Goal: Information Seeking & Learning: Learn about a topic

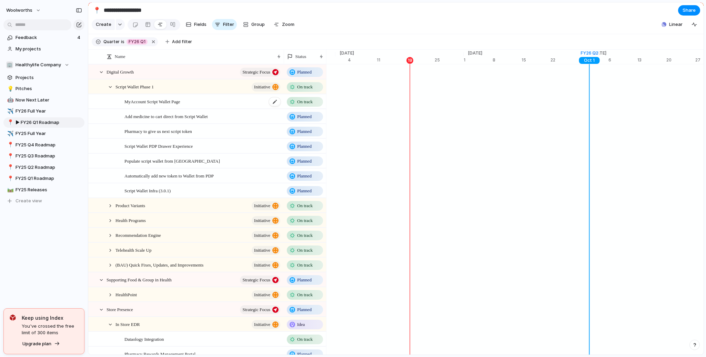
scroll to position [0, 4526]
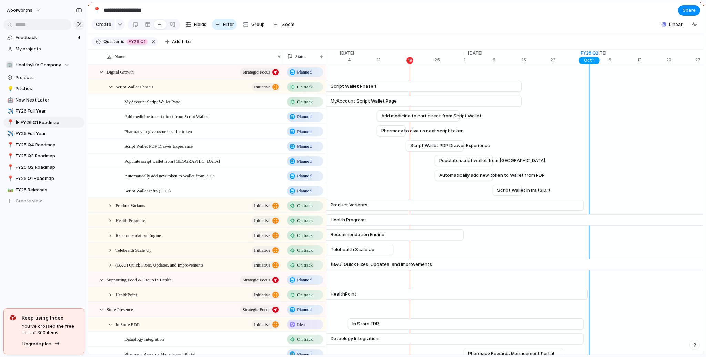
click at [304, 118] on div "Planned" at bounding box center [305, 116] width 35 height 8
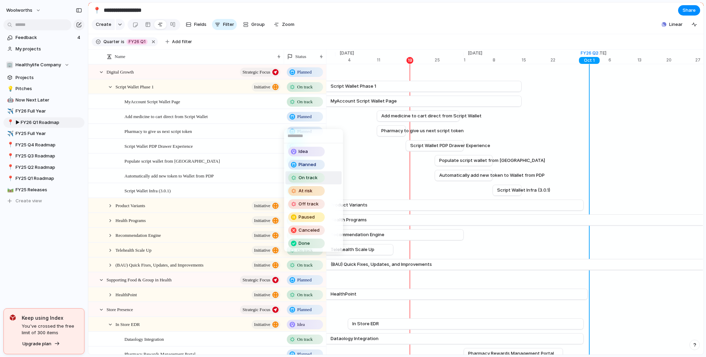
click at [314, 175] on span "On track" at bounding box center [308, 177] width 19 height 7
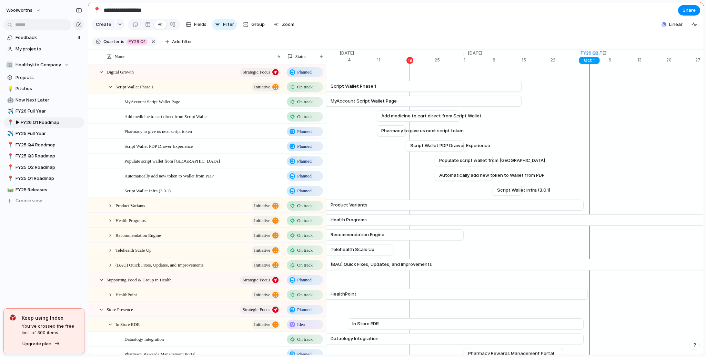
click at [304, 135] on span "Planned" at bounding box center [304, 131] width 14 height 7
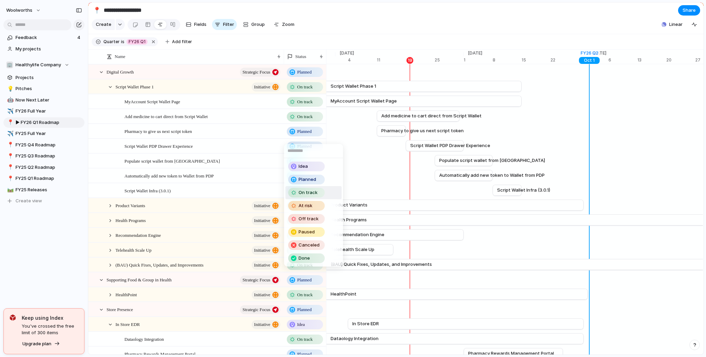
click at [310, 189] on span "On track" at bounding box center [308, 192] width 19 height 7
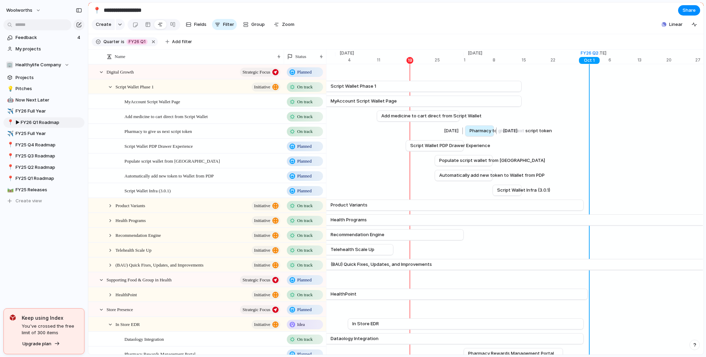
drag, startPoint x: 389, startPoint y: 136, endPoint x: 477, endPoint y: 134, distance: 87.6
click at [477, 134] on span "Pharmacy to give us next script token" at bounding box center [511, 130] width 82 height 7
click at [309, 150] on span "Planned" at bounding box center [304, 146] width 14 height 7
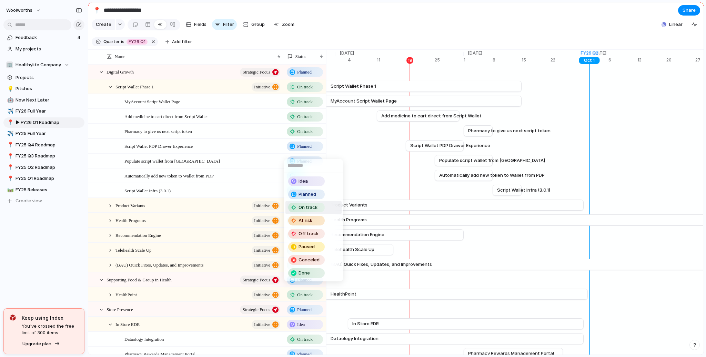
click at [303, 209] on span "On track" at bounding box center [308, 207] width 19 height 7
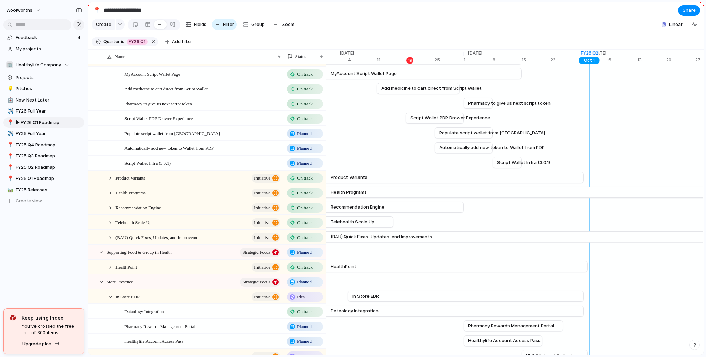
scroll to position [41, 0]
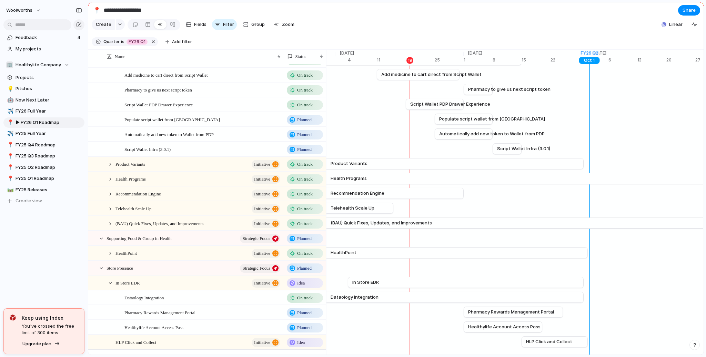
click at [114, 171] on div "Product Variants initiative" at bounding box center [195, 164] width 177 height 14
click at [112, 171] on div "Product Variants initiative" at bounding box center [195, 164] width 177 height 14
click at [112, 167] on div at bounding box center [110, 164] width 6 height 6
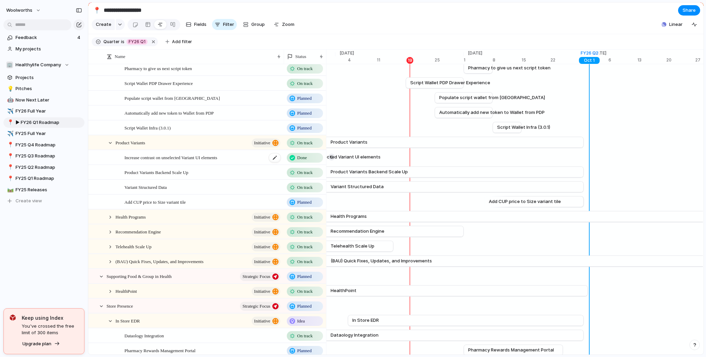
scroll to position [83, 0]
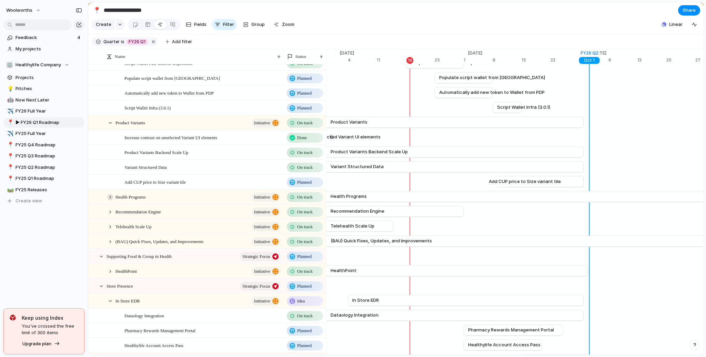
click at [112, 199] on div at bounding box center [110, 197] width 6 height 6
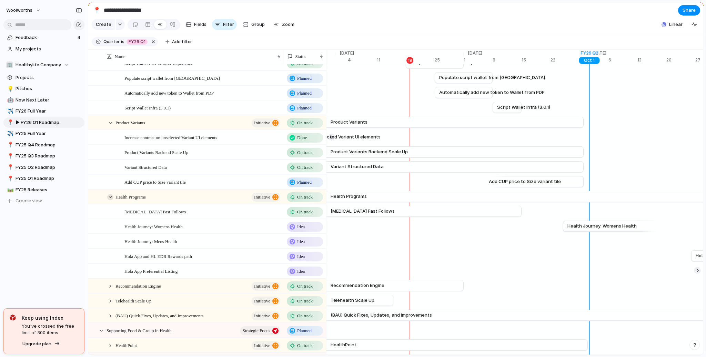
click at [111, 200] on div at bounding box center [110, 197] width 6 height 6
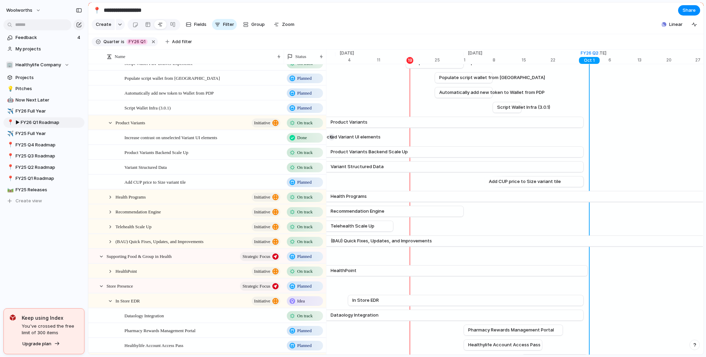
click at [114, 232] on div "Telehealth Scale Up initiative" at bounding box center [195, 226] width 177 height 14
click at [111, 230] on div at bounding box center [110, 226] width 6 height 6
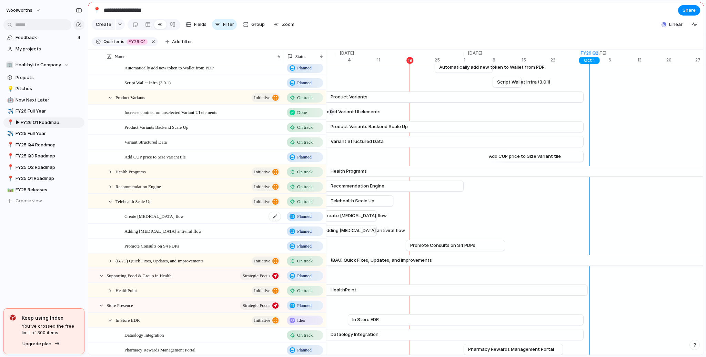
scroll to position [124, 0]
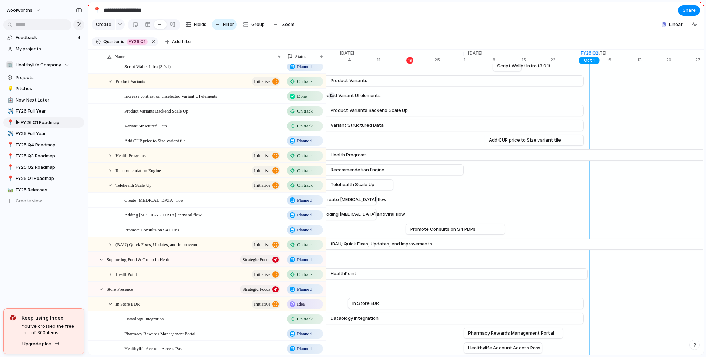
click at [304, 203] on span "Planned" at bounding box center [304, 200] width 14 height 7
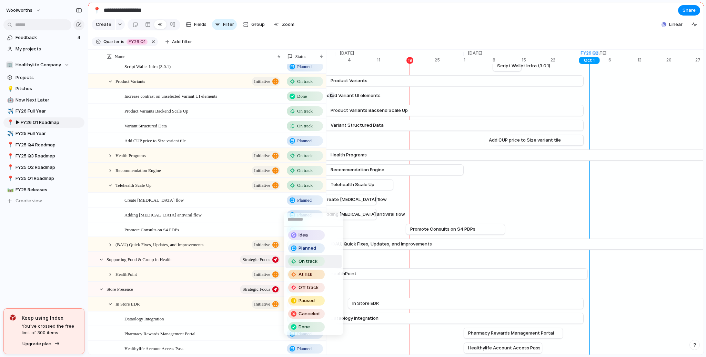
click at [306, 262] on span "On track" at bounding box center [308, 261] width 19 height 7
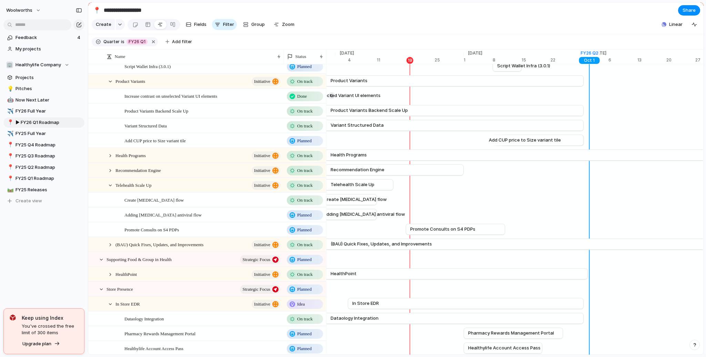
click at [307, 218] on span "Planned" at bounding box center [304, 214] width 14 height 7
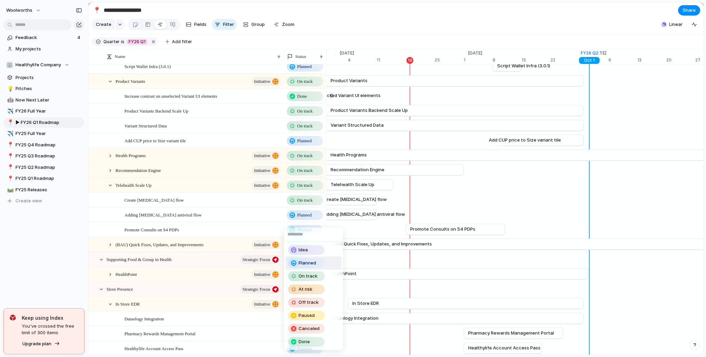
click at [303, 274] on span "On track" at bounding box center [308, 275] width 19 height 7
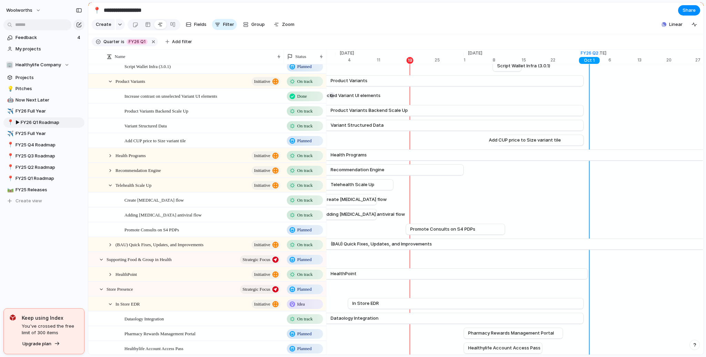
click at [306, 203] on span "On track" at bounding box center [305, 200] width 16 height 7
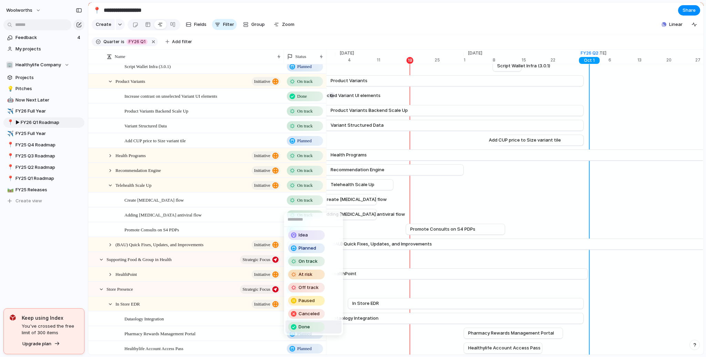
click at [306, 323] on span "Done" at bounding box center [304, 326] width 11 height 7
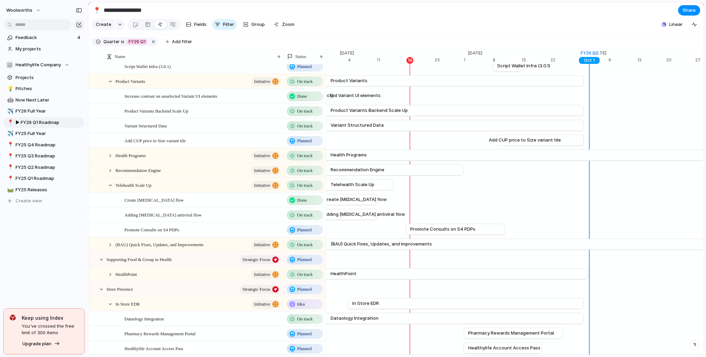
click at [310, 216] on div "On track" at bounding box center [305, 215] width 35 height 8
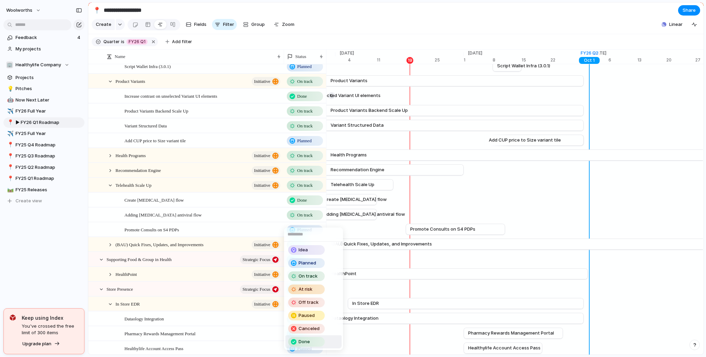
click at [310, 340] on span "Done" at bounding box center [304, 341] width 11 height 7
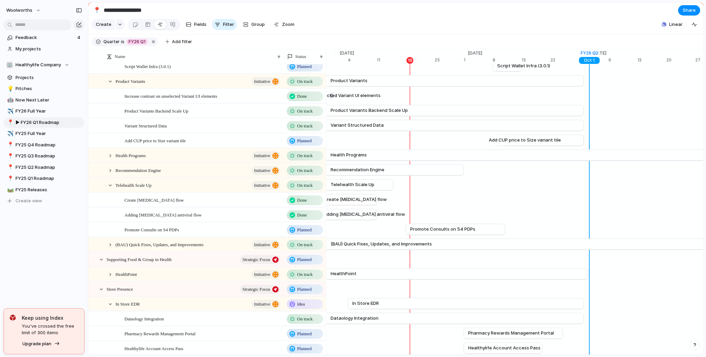
click at [309, 231] on span "Planned" at bounding box center [304, 229] width 14 height 7
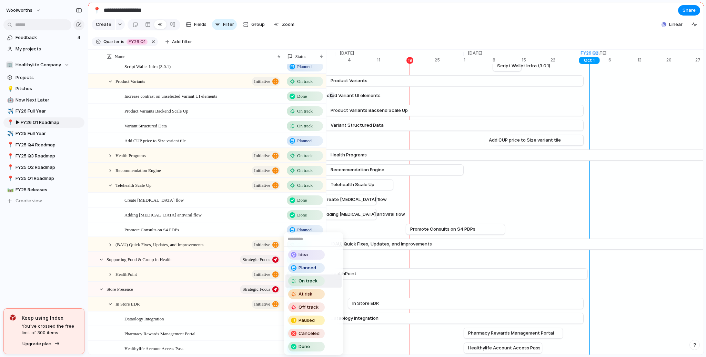
click at [305, 279] on span "On track" at bounding box center [308, 280] width 19 height 7
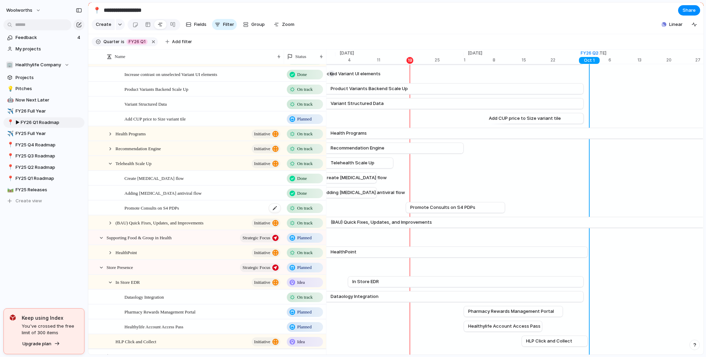
scroll to position [166, 0]
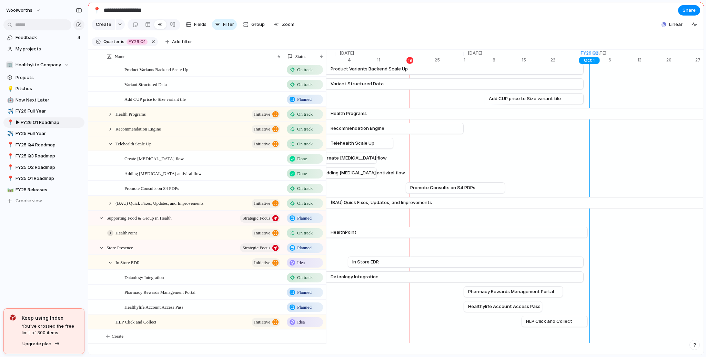
click at [112, 236] on div at bounding box center [110, 233] width 6 height 6
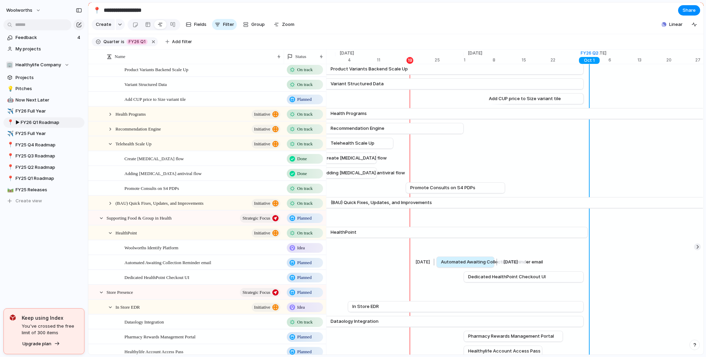
drag, startPoint x: 364, startPoint y: 267, endPoint x: 453, endPoint y: 262, distance: 88.4
click at [453, 262] on link "Automated Awaiting Collection Reminder email" at bounding box center [465, 262] width 49 height 10
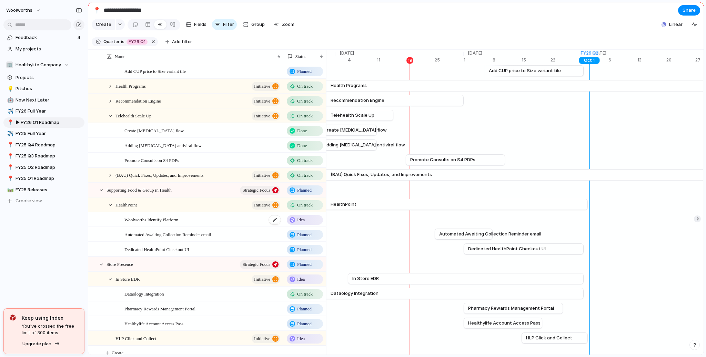
scroll to position [207, 0]
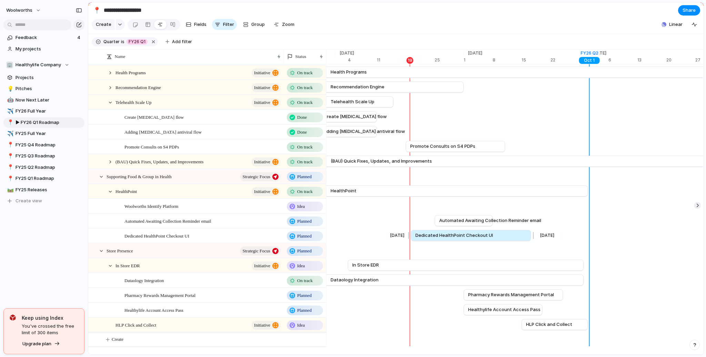
drag, startPoint x: 496, startPoint y: 240, endPoint x: 443, endPoint y: 240, distance: 53.4
click at [443, 239] on span "Dedicated HealthPoint Checkout UI" at bounding box center [454, 235] width 78 height 7
click at [293, 239] on div at bounding box center [293, 236] width 6 height 6
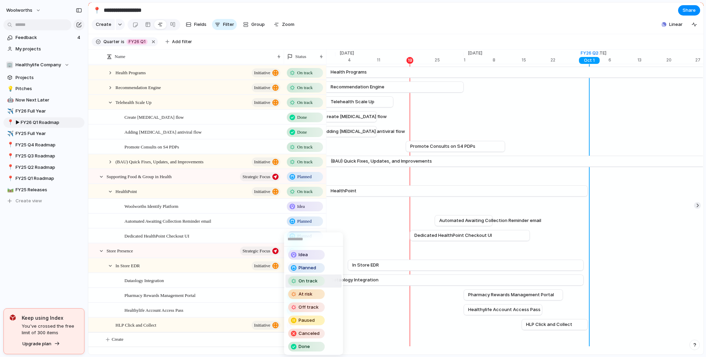
click at [303, 277] on span "On track" at bounding box center [308, 280] width 19 height 7
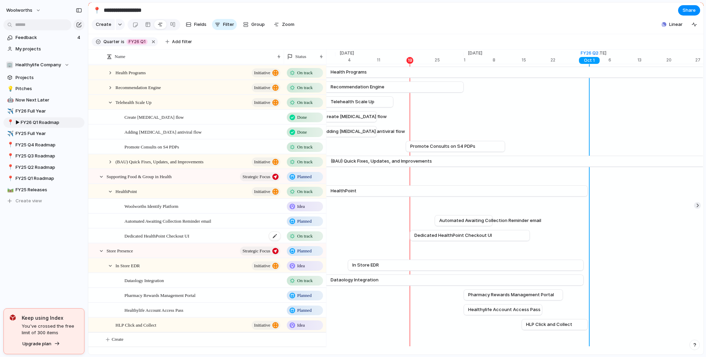
click at [148, 239] on span "Dedicated HealthPoint Checkout UI" at bounding box center [156, 235] width 65 height 8
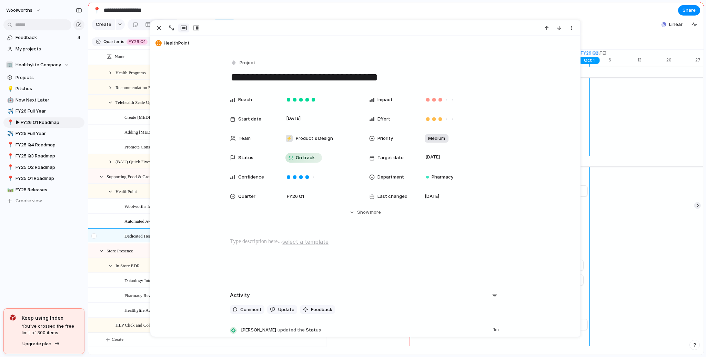
click at [100, 236] on div at bounding box center [95, 238] width 12 height 19
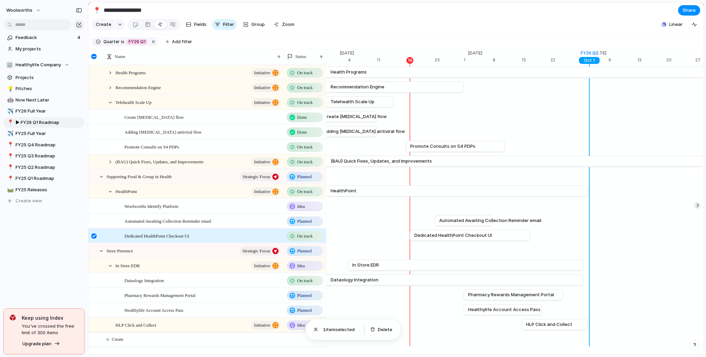
click at [54, 239] on div "Feedback 4 My projects 🏢 Healthylife Company Projects 💡 Pitches 🤖 Now Next Late…" at bounding box center [44, 131] width 88 height 262
click at [95, 238] on div at bounding box center [93, 235] width 5 height 5
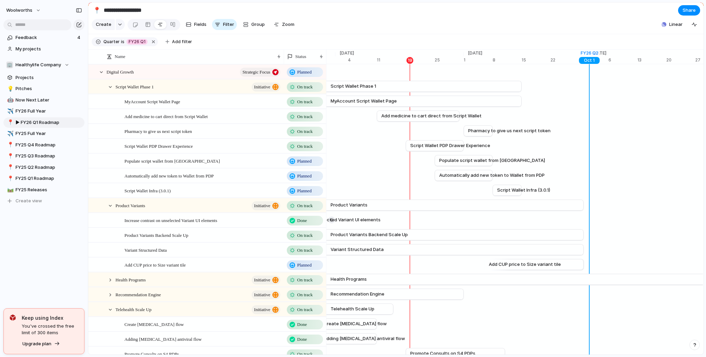
click at [307, 135] on span "On track" at bounding box center [305, 131] width 16 height 7
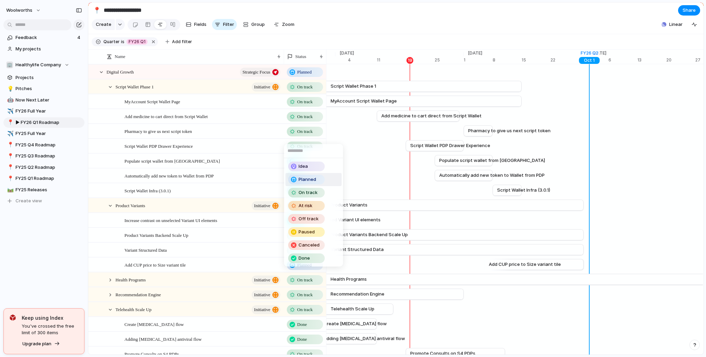
click at [316, 178] on div "Planned" at bounding box center [306, 179] width 35 height 8
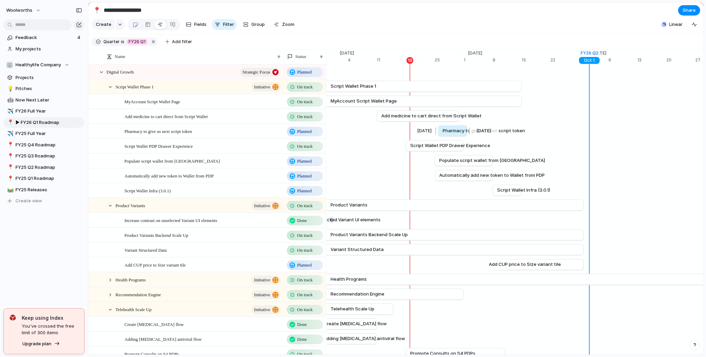
drag, startPoint x: 481, startPoint y: 136, endPoint x: 455, endPoint y: 132, distance: 25.7
click at [455, 132] on span "Pharmacy to give us next script token" at bounding box center [484, 130] width 82 height 7
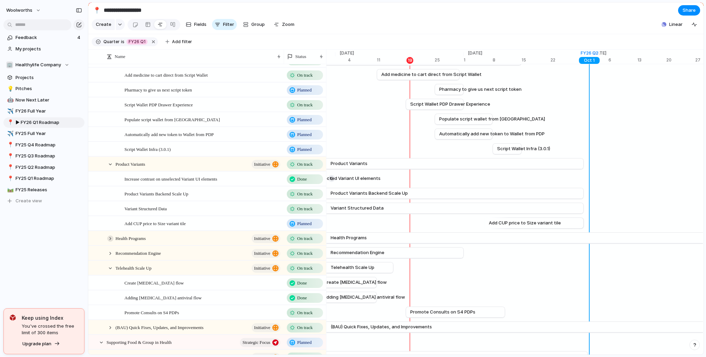
click at [111, 241] on div at bounding box center [110, 238] width 6 height 6
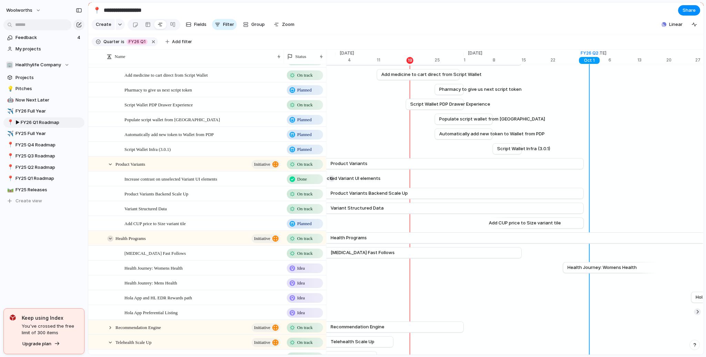
click at [111, 241] on div at bounding box center [110, 238] width 6 height 6
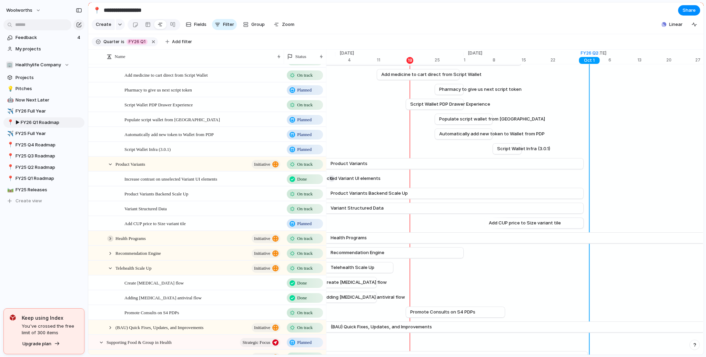
scroll to position [83, 0]
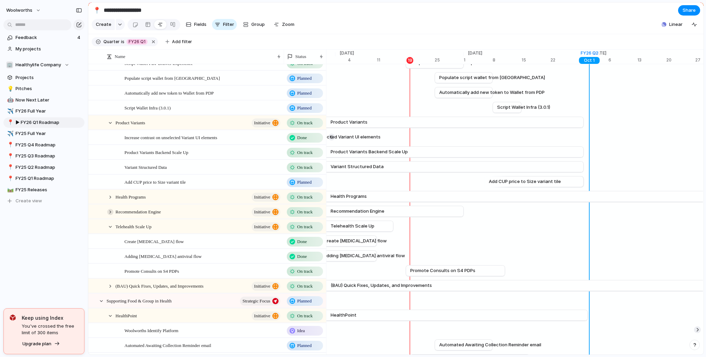
click at [113, 215] on div at bounding box center [110, 212] width 6 height 6
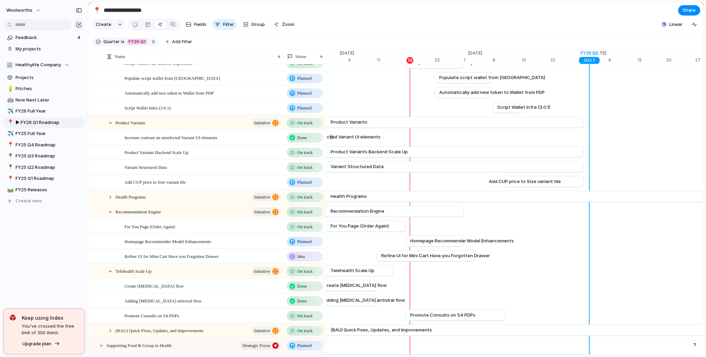
click at [304, 245] on span "Planned" at bounding box center [304, 241] width 14 height 7
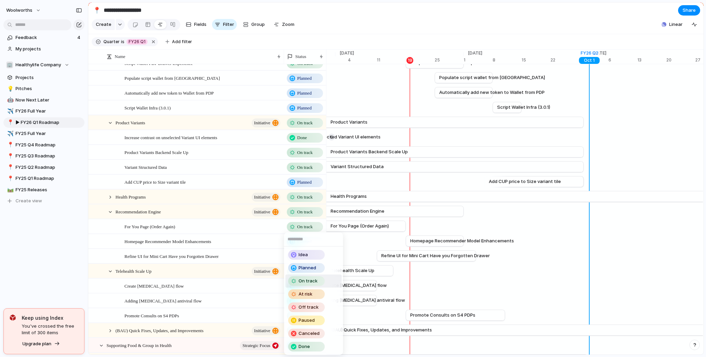
click at [467, 246] on div "Idea Planned On track At risk Off track Paused Canceled Done" at bounding box center [353, 178] width 706 height 357
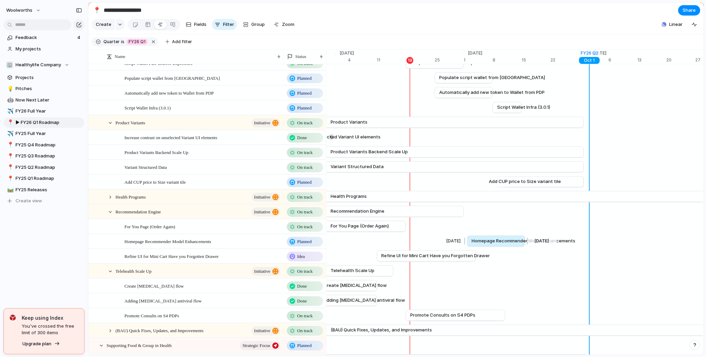
drag, startPoint x: 446, startPoint y: 244, endPoint x: 507, endPoint y: 246, distance: 61.1
click at [507, 244] on span "Homepage Recommender Model Enhancements" at bounding box center [524, 240] width 104 height 7
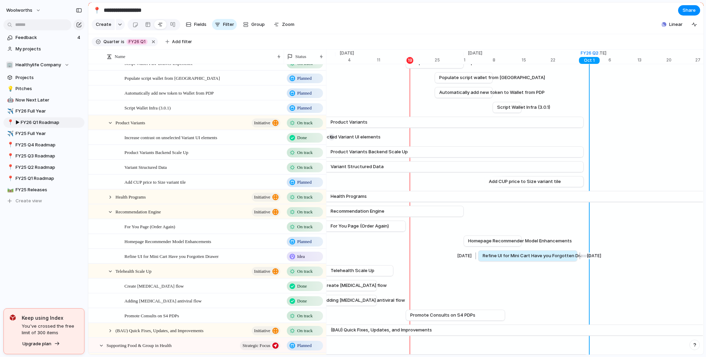
drag, startPoint x: 420, startPoint y: 261, endPoint x: 520, endPoint y: 258, distance: 100.7
click at [520, 258] on span "Refine UI for Mini Cart Have you Forgotten Drawer" at bounding box center [537, 255] width 109 height 7
drag, startPoint x: 475, startPoint y: 260, endPoint x: 494, endPoint y: 264, distance: 19.7
click at [494, 261] on div at bounding box center [494, 255] width 8 height 11
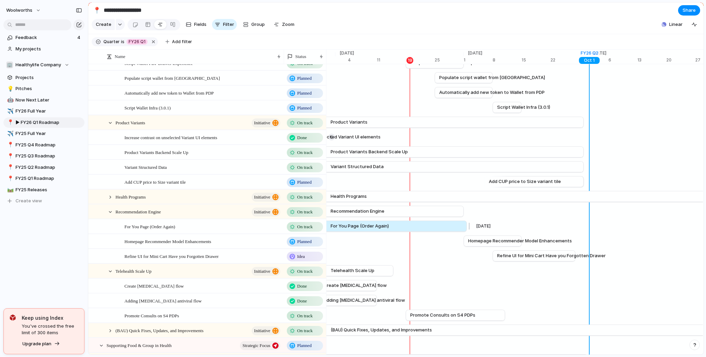
drag, startPoint x: 406, startPoint y: 231, endPoint x: 467, endPoint y: 233, distance: 61.1
click at [467, 231] on div at bounding box center [468, 225] width 8 height 11
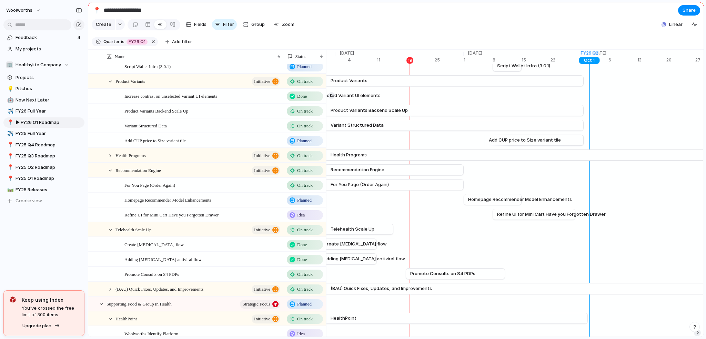
scroll to position [0, 0]
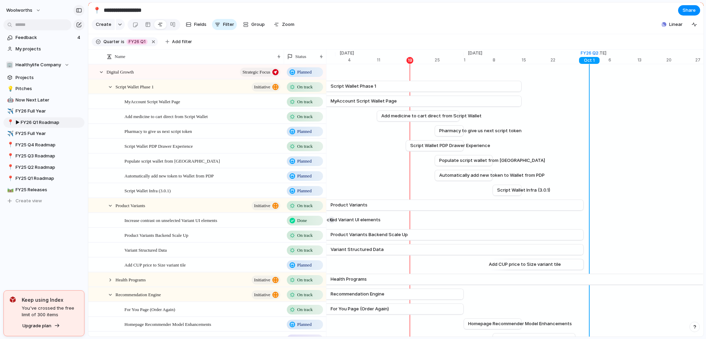
click at [81, 9] on div "button" at bounding box center [79, 10] width 6 height 5
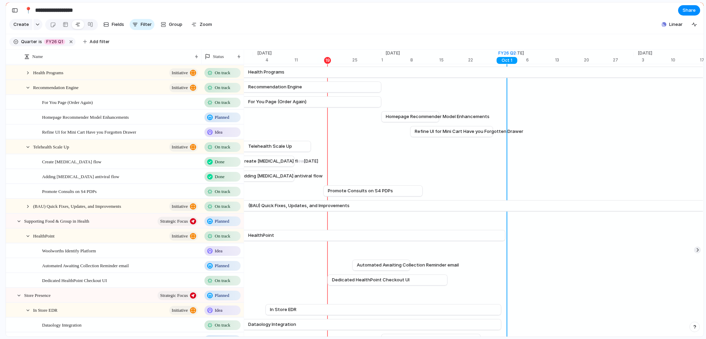
scroll to position [166, 0]
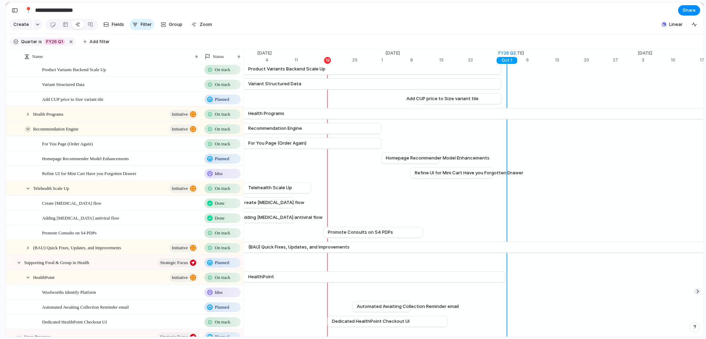
click at [29, 132] on div at bounding box center [28, 129] width 6 height 6
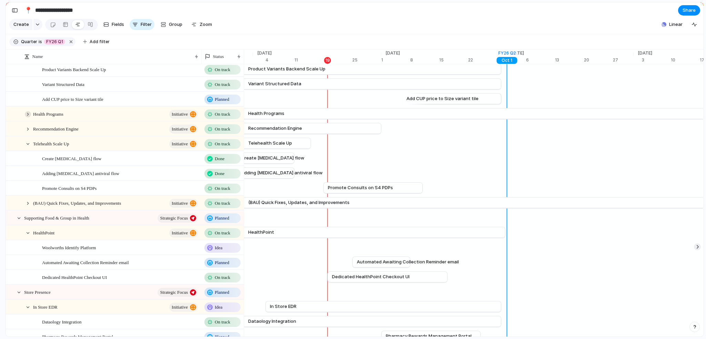
click at [27, 117] on div at bounding box center [28, 114] width 6 height 6
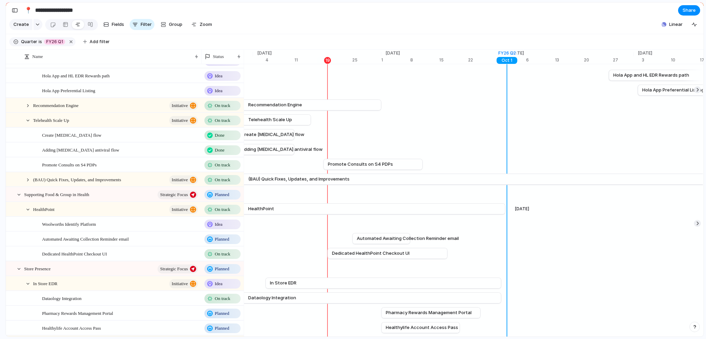
scroll to position [248, 0]
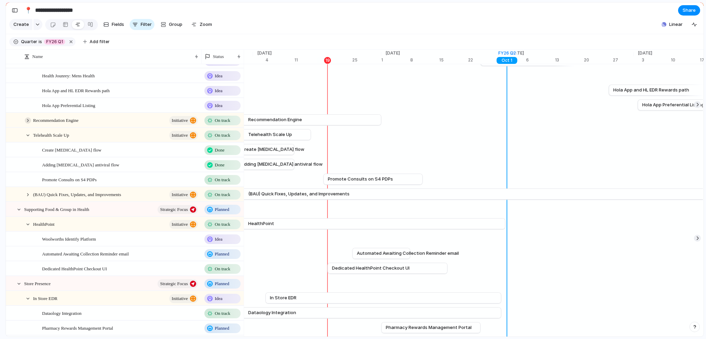
click at [28, 123] on div at bounding box center [28, 120] width 6 height 6
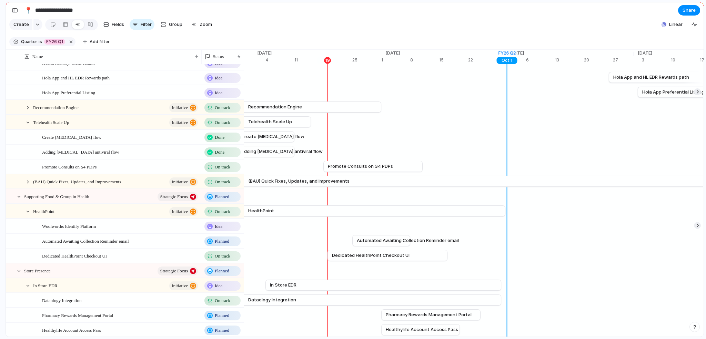
scroll to position [207, 0]
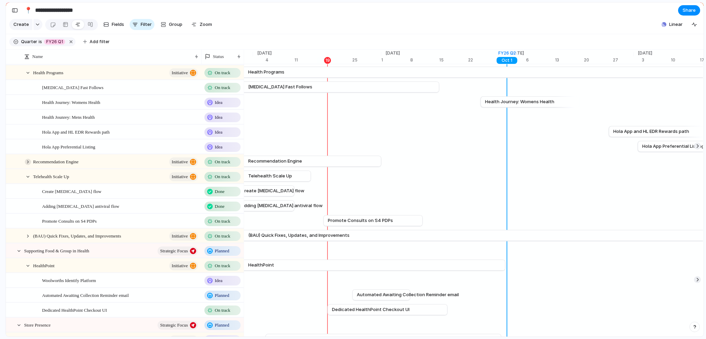
click at [29, 165] on div at bounding box center [28, 162] width 6 height 6
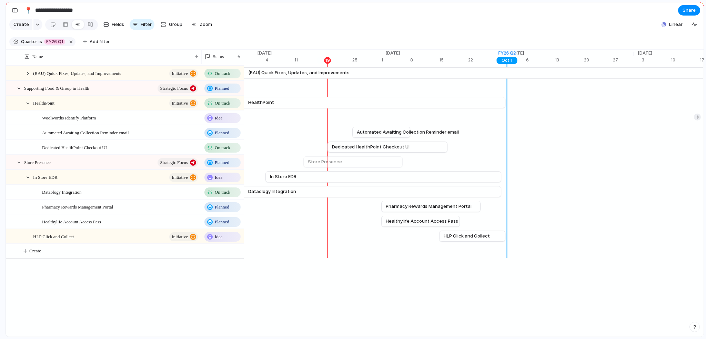
scroll to position [331, 0]
